Goal: Task Accomplishment & Management: Manage account settings

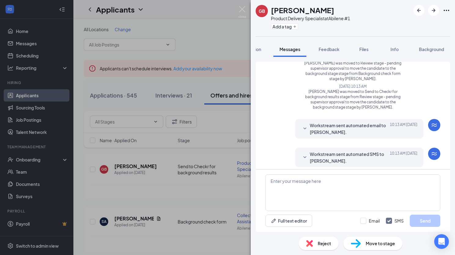
scroll to position [194, 0]
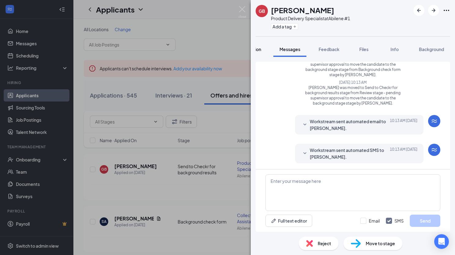
click at [258, 48] on span "Application" at bounding box center [249, 49] width 23 height 6
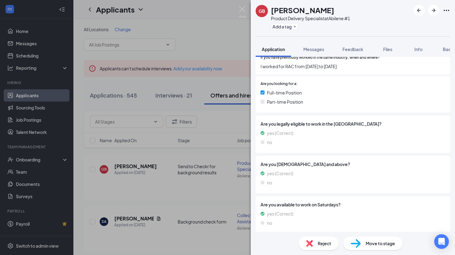
scroll to position [150, 0]
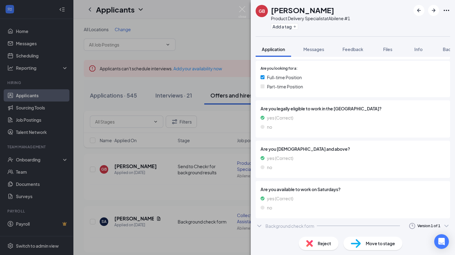
click at [299, 226] on div "Background check form" at bounding box center [289, 226] width 49 height 6
drag, startPoint x: 299, startPoint y: 226, endPoint x: 275, endPoint y: 226, distance: 24.8
click at [275, 226] on div "Background check form" at bounding box center [289, 226] width 49 height 6
drag, startPoint x: 275, startPoint y: 226, endPoint x: 263, endPoint y: 228, distance: 11.7
click at [263, 228] on div "Background check form Version 1 of 1" at bounding box center [352, 226] width 194 height 12
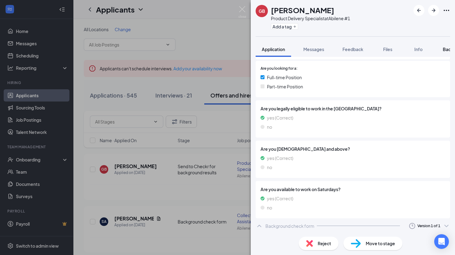
click at [446, 48] on span "Background" at bounding box center [455, 49] width 25 height 6
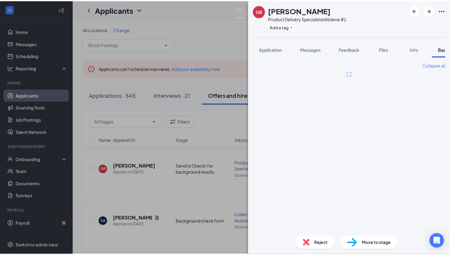
scroll to position [0, 25]
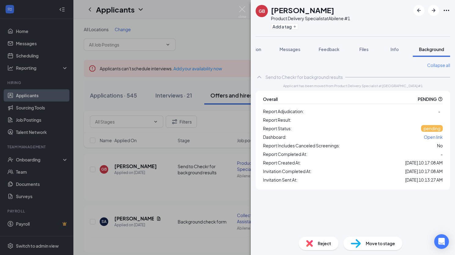
click at [441, 99] on icon "QuestionInfo" at bounding box center [440, 99] width 5 height 5
click at [438, 100] on icon "QuestionInfo" at bounding box center [440, 99] width 5 height 5
click at [432, 50] on span "Background" at bounding box center [431, 49] width 25 height 6
click at [392, 50] on span "Info" at bounding box center [394, 49] width 8 height 6
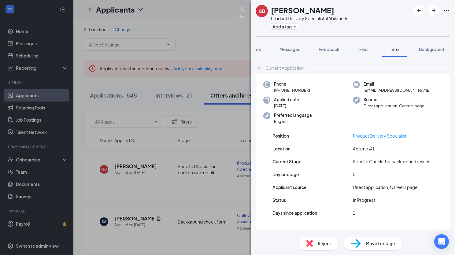
click at [415, 65] on div "Current Application" at bounding box center [352, 68] width 194 height 12
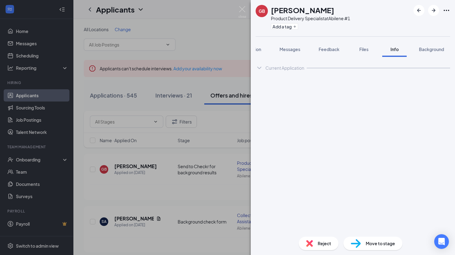
click at [389, 56] on button "Info" at bounding box center [394, 49] width 24 height 15
click at [301, 67] on div "Current Application" at bounding box center [284, 68] width 39 height 6
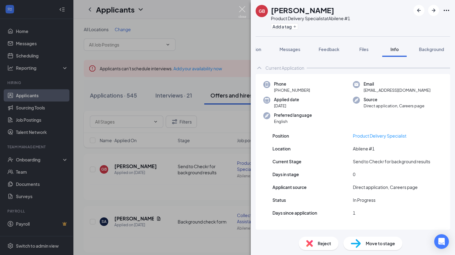
click at [242, 11] on img at bounding box center [242, 12] width 8 height 12
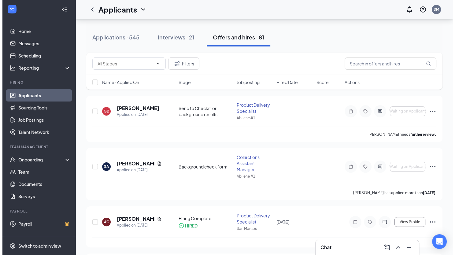
scroll to position [62, 0]
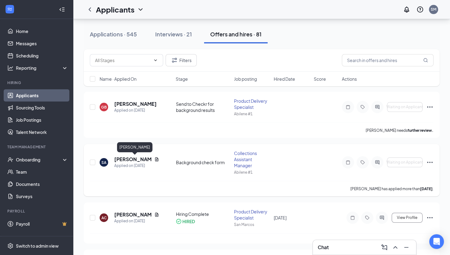
click at [133, 160] on h5 "[PERSON_NAME]" at bounding box center [133, 159] width 38 height 7
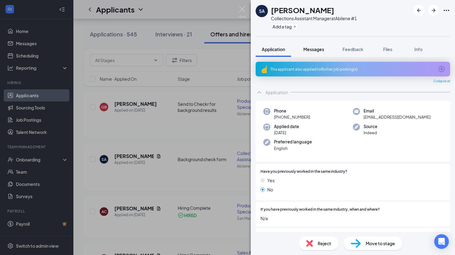
click at [322, 47] on span "Messages" at bounding box center [313, 49] width 21 height 6
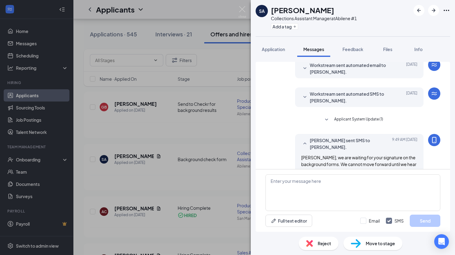
scroll to position [133, 0]
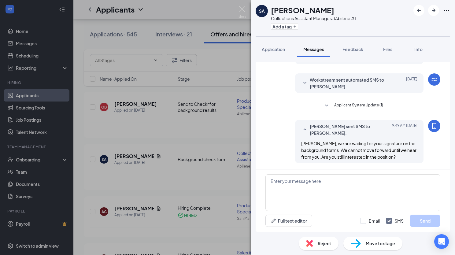
click at [364, 106] on span "Applicant System Update (1)" at bounding box center [358, 105] width 49 height 7
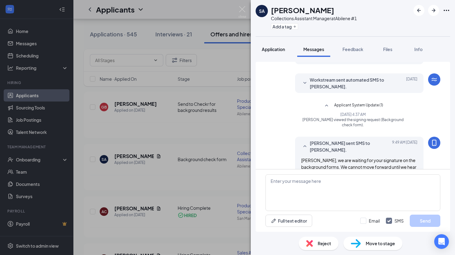
click at [270, 47] on span "Application" at bounding box center [273, 49] width 23 height 6
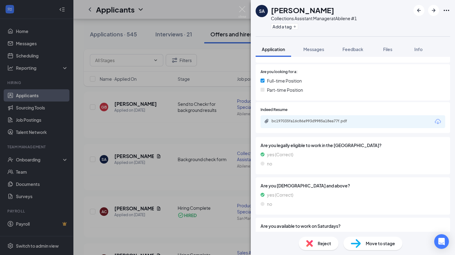
scroll to position [200, 0]
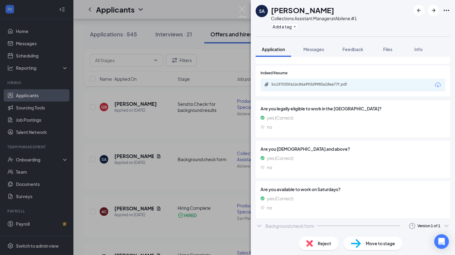
click at [287, 224] on div "Background check form" at bounding box center [289, 226] width 49 height 6
drag, startPoint x: 287, startPoint y: 224, endPoint x: 279, endPoint y: 225, distance: 8.6
click at [279, 225] on div "Background check form" at bounding box center [289, 226] width 49 height 6
click at [314, 50] on span "Messages" at bounding box center [313, 49] width 21 height 6
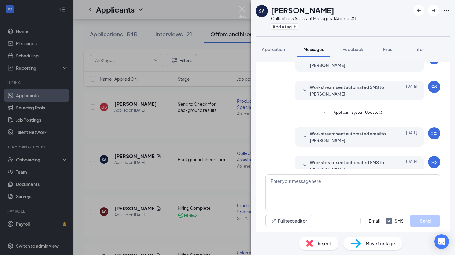
scroll to position [133, 0]
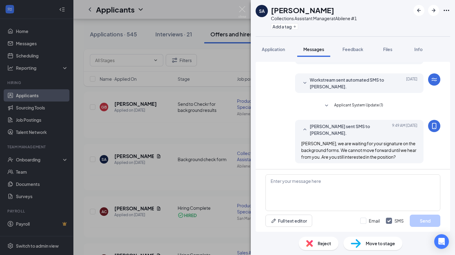
click at [377, 105] on span "Applicant System Update (1)" at bounding box center [358, 105] width 49 height 7
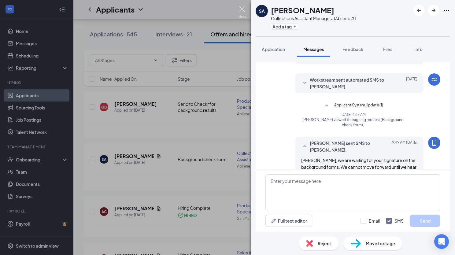
click at [243, 7] on img at bounding box center [242, 12] width 8 height 12
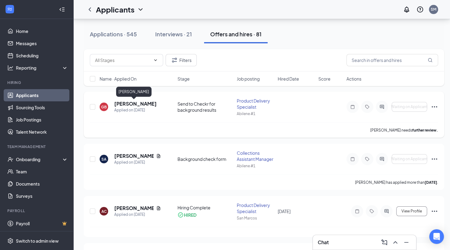
click at [132, 107] on h5 "[PERSON_NAME]" at bounding box center [135, 104] width 42 height 7
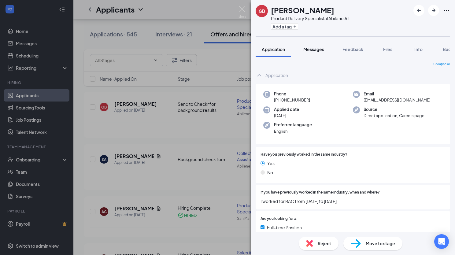
click at [322, 51] on span "Messages" at bounding box center [313, 49] width 21 height 6
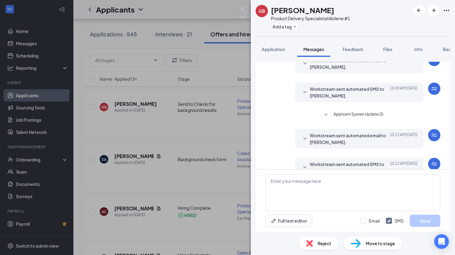
scroll to position [91, 0]
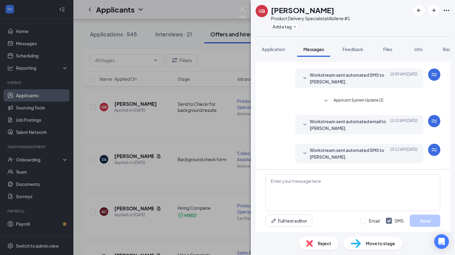
click at [363, 99] on span "Applicant System Update (2)" at bounding box center [358, 100] width 50 height 7
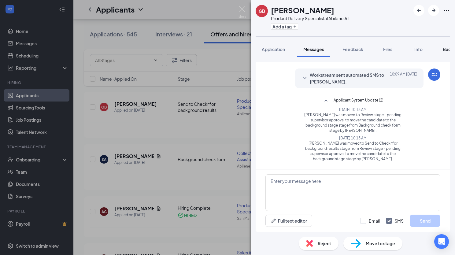
click at [446, 52] on div "Background" at bounding box center [455, 49] width 25 height 6
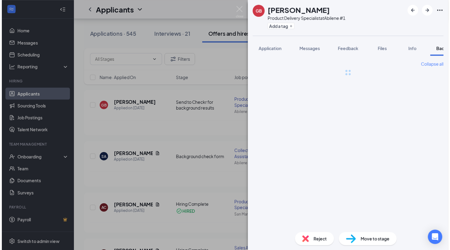
scroll to position [0, 25]
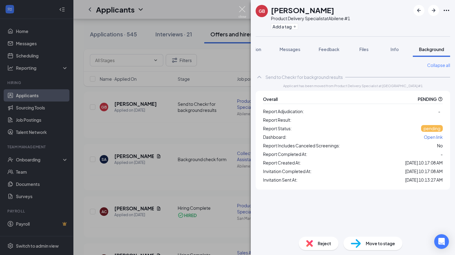
click at [242, 9] on img at bounding box center [242, 12] width 8 height 12
